Goal: Download file/media

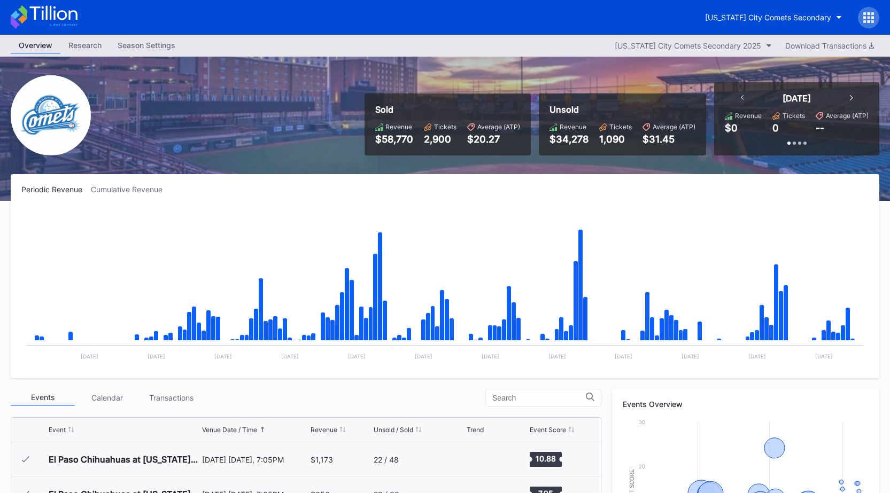
scroll to position [2188, 0]
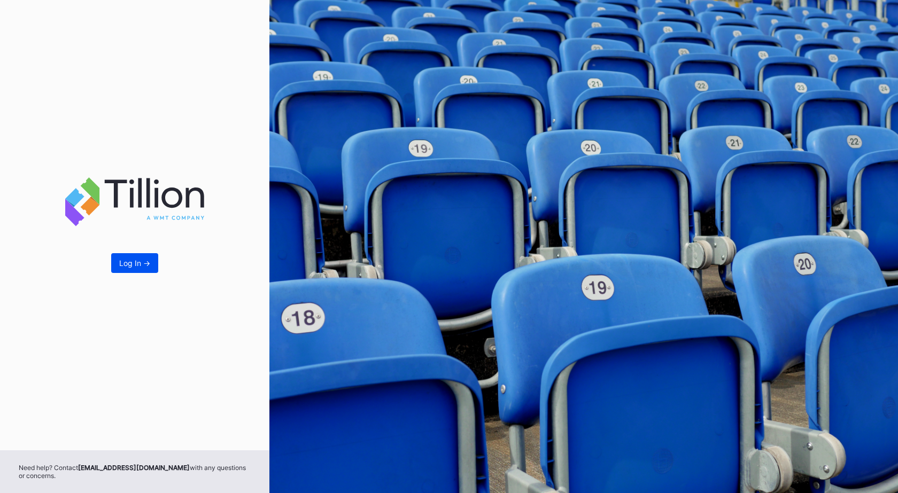
click at [142, 261] on div "Log In ->" at bounding box center [134, 263] width 31 height 9
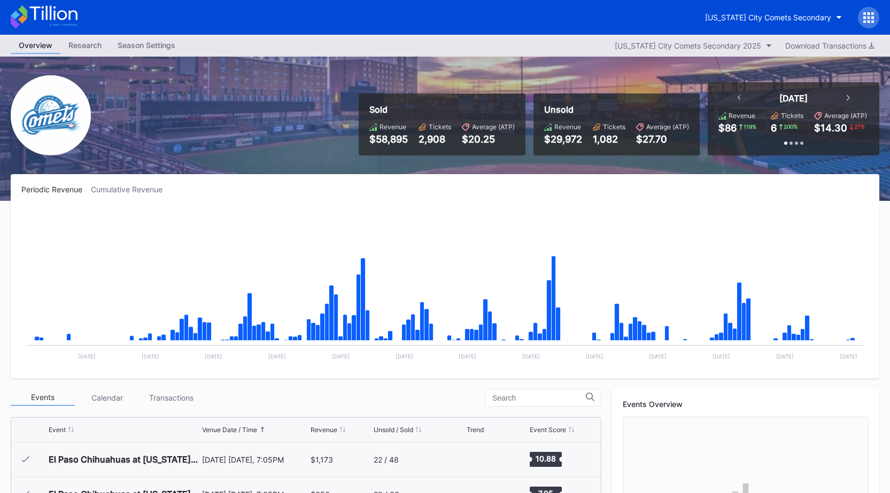
scroll to position [2188, 0]
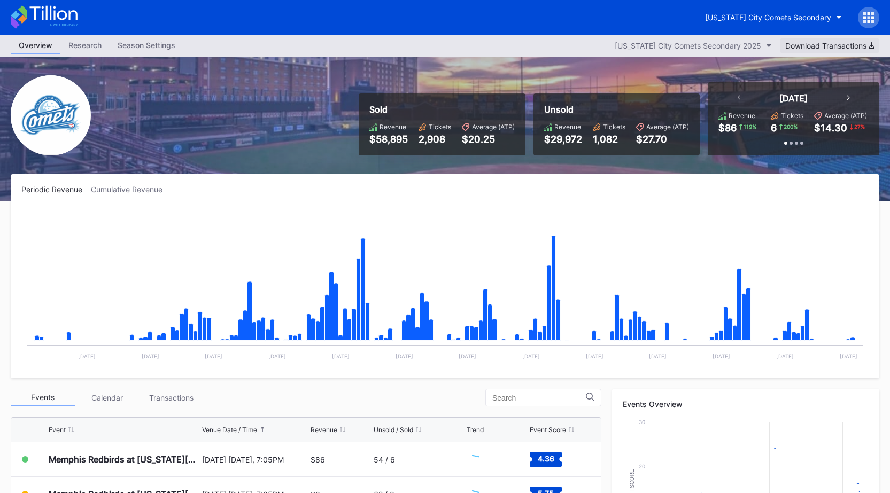
click at [834, 48] on div "Download Transactions" at bounding box center [829, 45] width 89 height 9
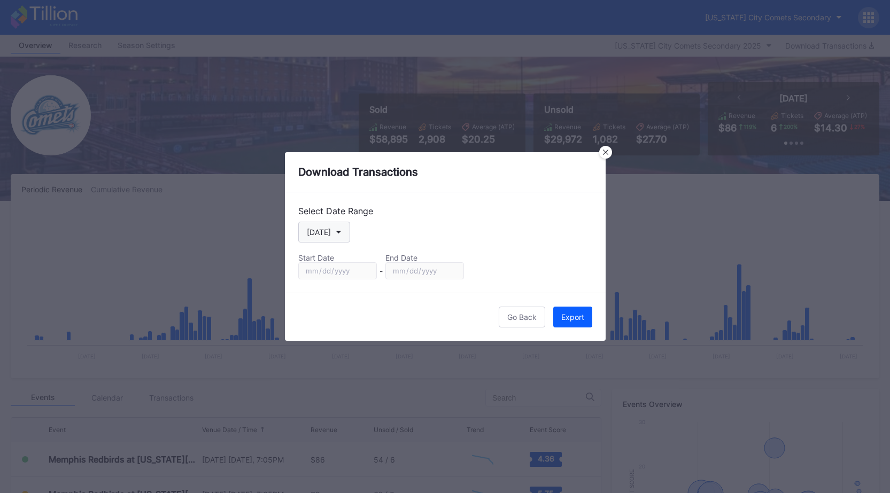
click at [326, 227] on button "[DATE]" at bounding box center [324, 232] width 52 height 21
click at [331, 353] on div "Custom" at bounding box center [329, 361] width 62 height 20
click at [364, 269] on input "2025-08-26" at bounding box center [337, 270] width 79 height 17
type input "2025-01-01"
click at [454, 271] on input "2025-08-26" at bounding box center [424, 270] width 79 height 17
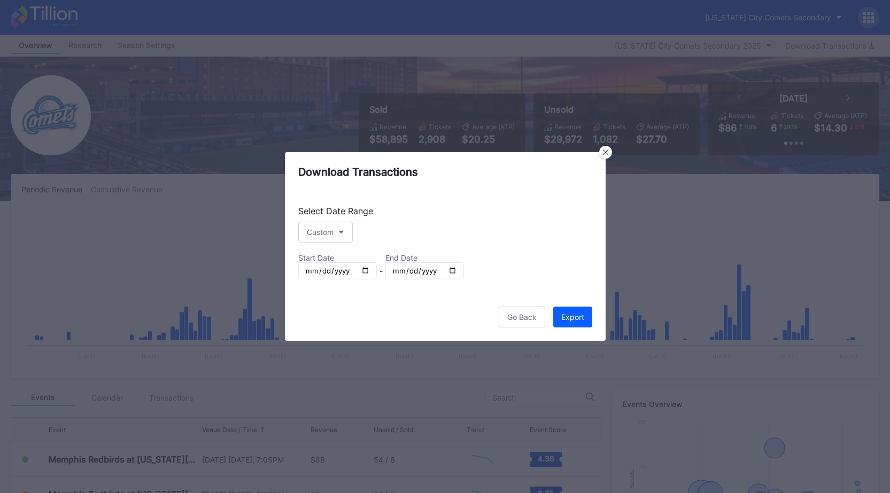
type input "2025-08-27"
click at [561, 317] on div "Export" at bounding box center [572, 317] width 23 height 9
